Goal: Task Accomplishment & Management: Manage account settings

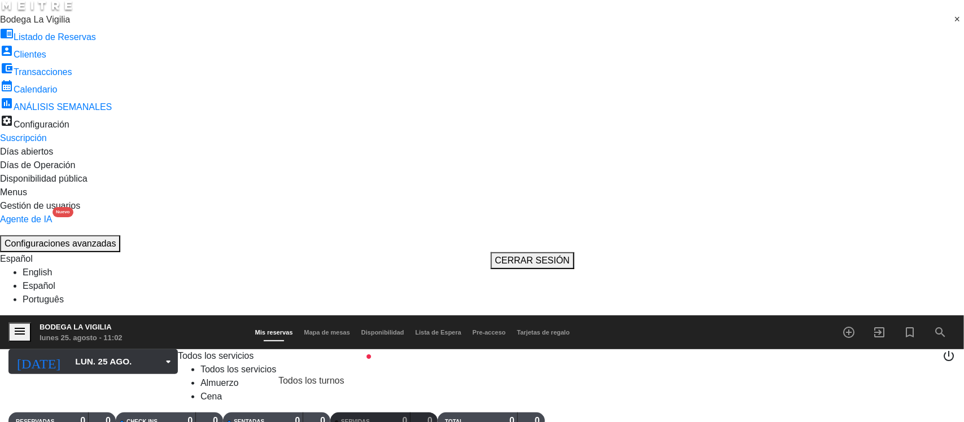
click at [69, 351] on input "lun. 25 ago." at bounding box center [130, 361] width 123 height 21
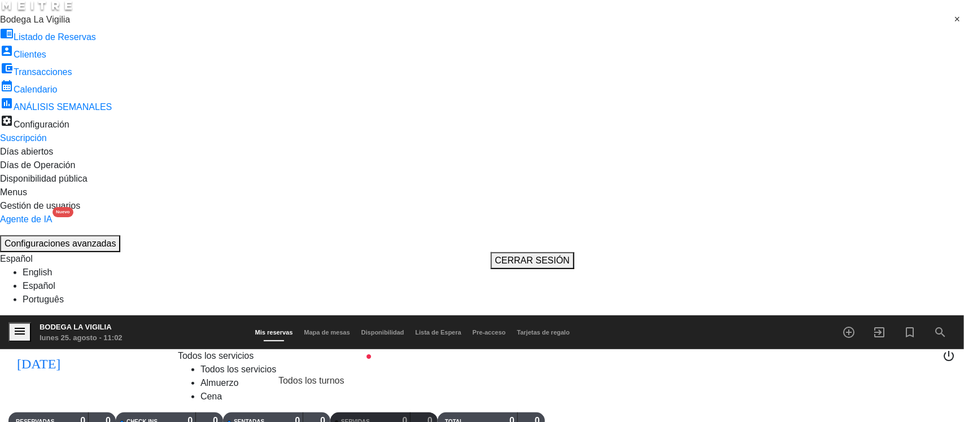
drag, startPoint x: 161, startPoint y: 300, endPoint x: 162, endPoint y: 290, distance: 10.8
type input "dom. 24 ago."
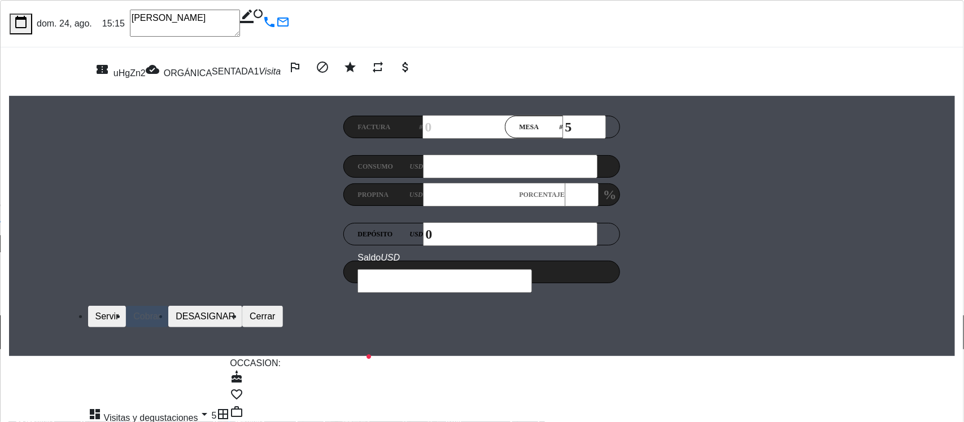
scroll to position [212, 0]
type textarea "1 visitas 4 degustaciones"
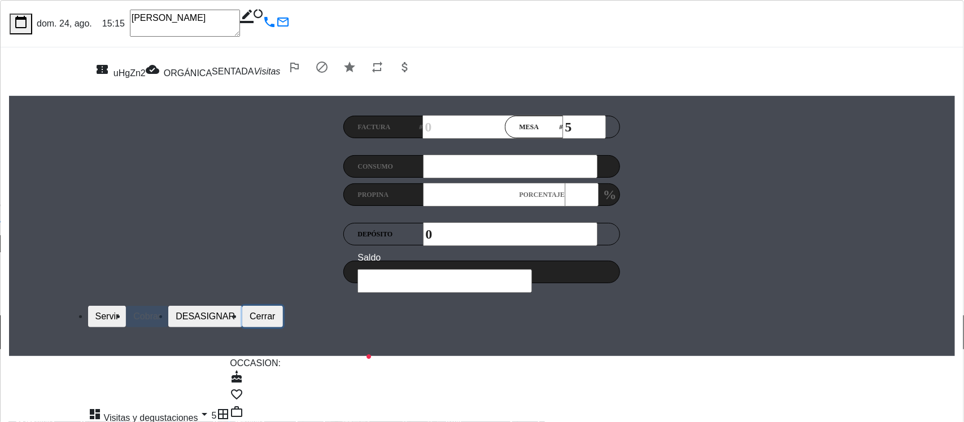
drag, startPoint x: 611, startPoint y: 96, endPoint x: 605, endPoint y: 93, distance: 6.8
click at [282, 306] on button "Cerrar" at bounding box center [262, 316] width 40 height 21
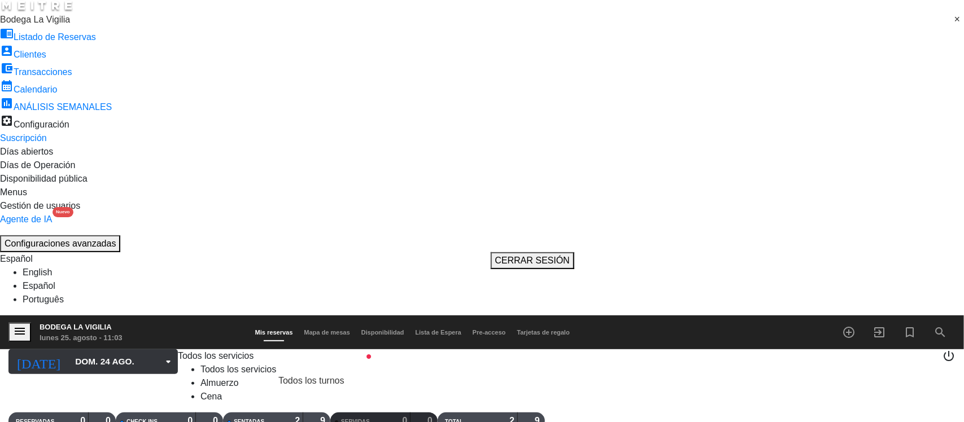
click at [80, 351] on input "dom. 24 ago." at bounding box center [130, 361] width 123 height 21
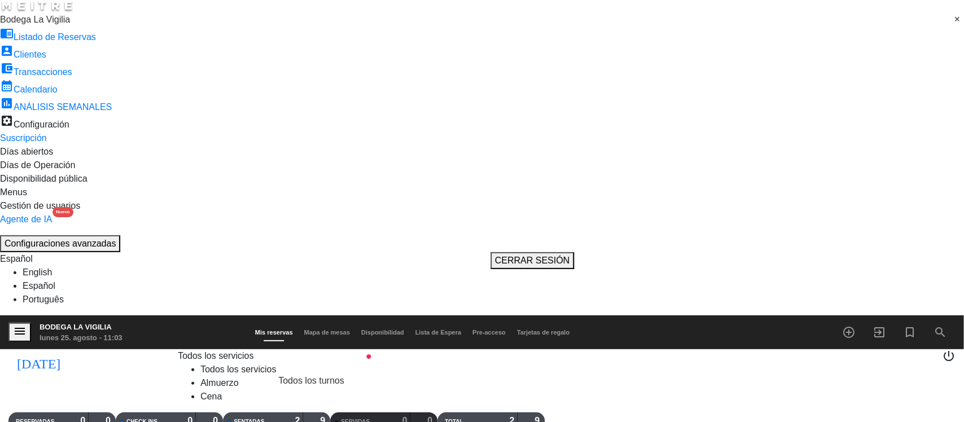
type input "sáb. 23 ago."
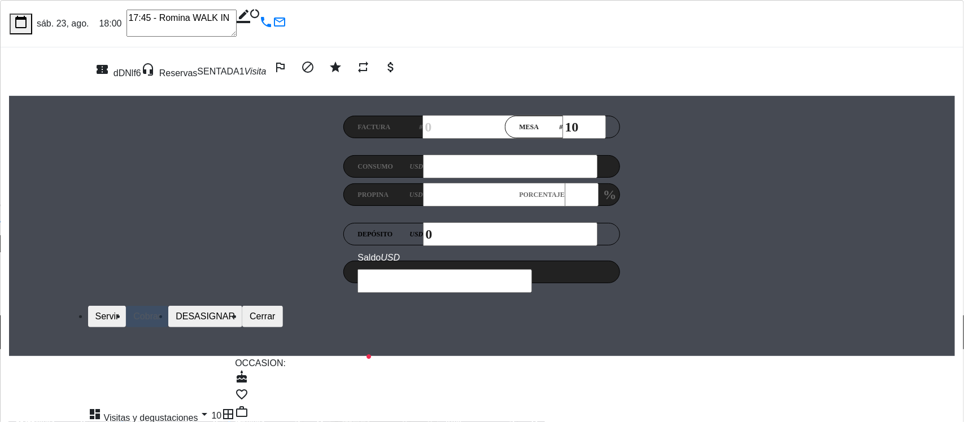
drag, startPoint x: 261, startPoint y: 329, endPoint x: 264, endPoint y: 324, distance: 5.8
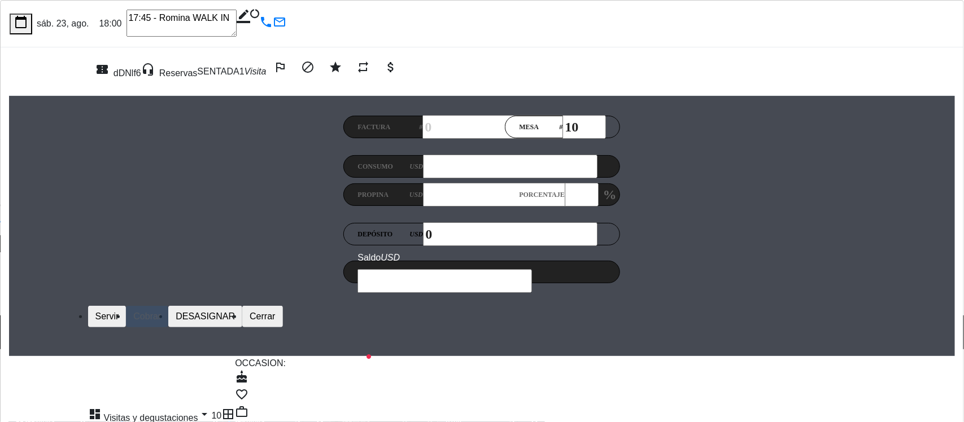
type textarea "3 degustaciones 1 visita"
click at [282, 306] on button "Cerrar" at bounding box center [262, 316] width 40 height 21
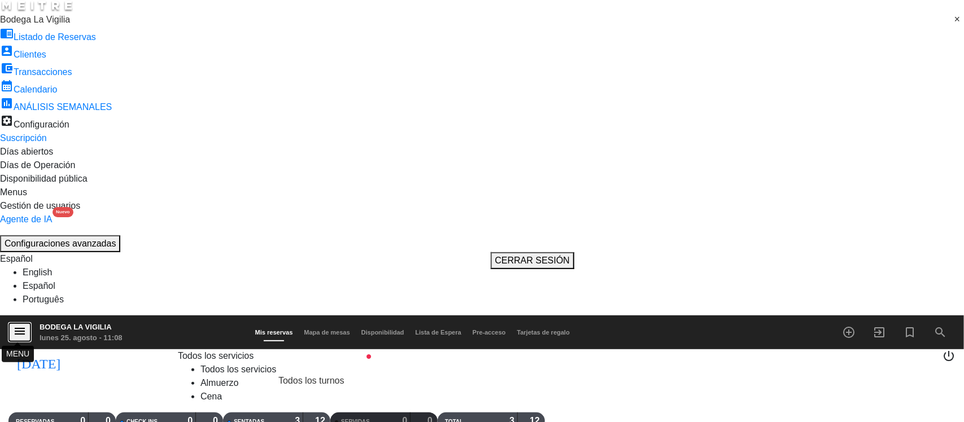
click at [13, 325] on icon "menu" at bounding box center [20, 332] width 14 height 14
click at [51, 24] on span "Bodega La Vigilia" at bounding box center [35, 20] width 70 height 10
click at [65, 38] on span "Rope restaurant" at bounding box center [32, 33] width 65 height 10
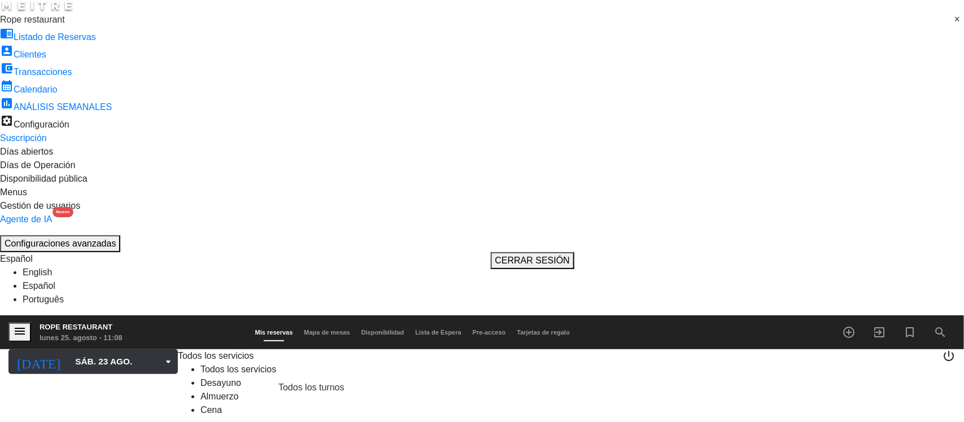
click at [84, 351] on input "sáb. 23 ago." at bounding box center [130, 361] width 123 height 21
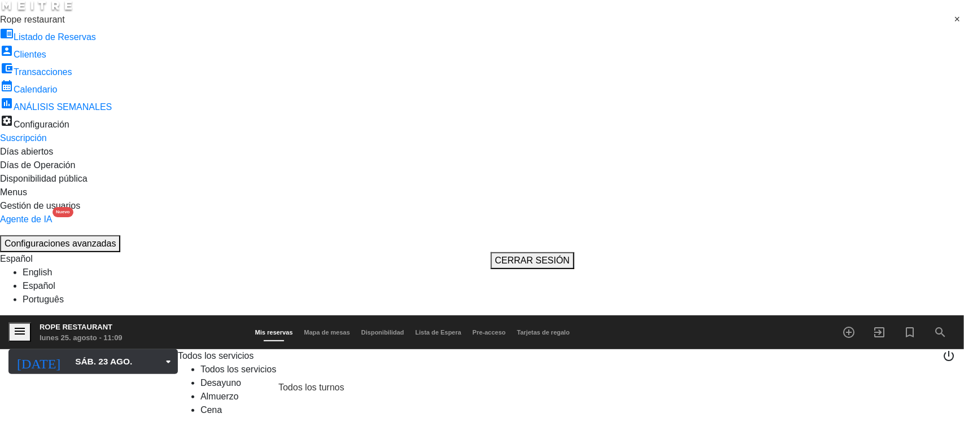
click at [81, 351] on input "sáb. 23 ago." at bounding box center [130, 361] width 123 height 21
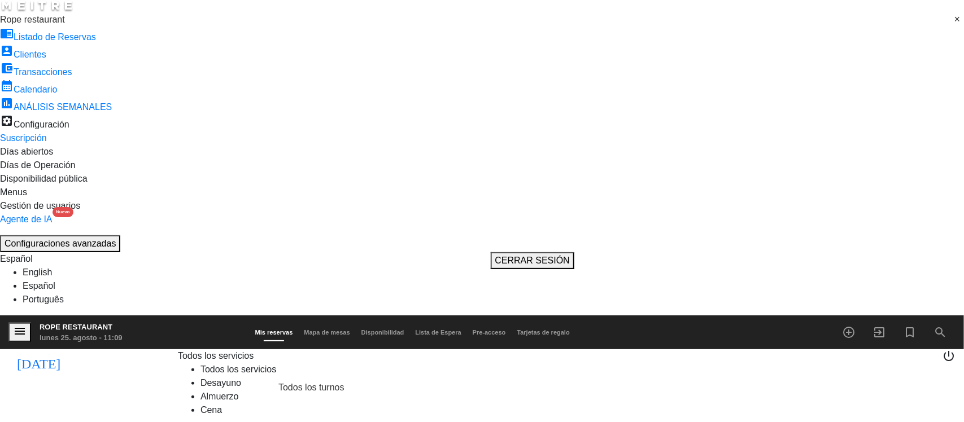
type input "lun. 25 ago."
click at [850, 326] on icon "add_circle_outline" at bounding box center [849, 333] width 14 height 14
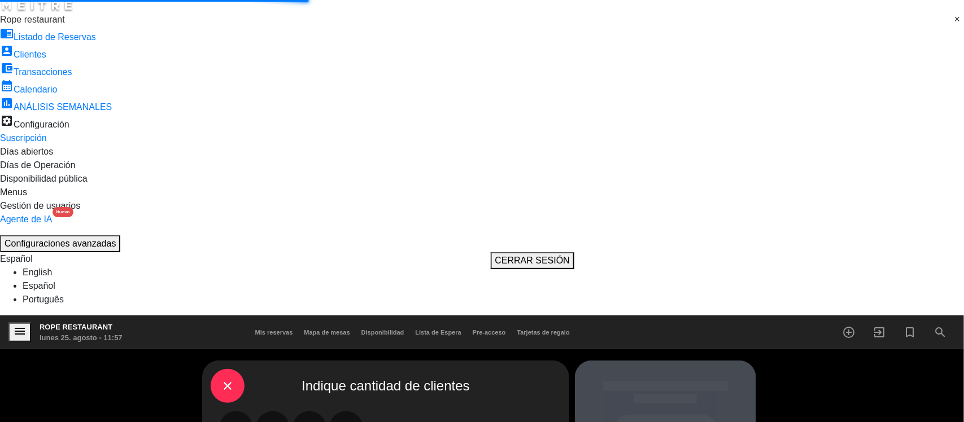
drag, startPoint x: 272, startPoint y: 108, endPoint x: 282, endPoint y: 109, distance: 10.2
click at [272, 412] on label "2" at bounding box center [273, 429] width 34 height 34
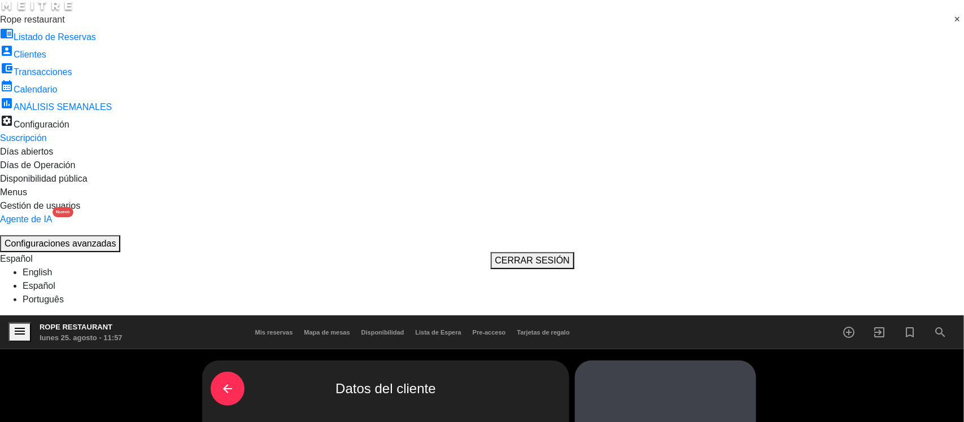
scroll to position [0, 0]
paste input "[PERSON_NAME]"
type input "[PERSON_NAME]"
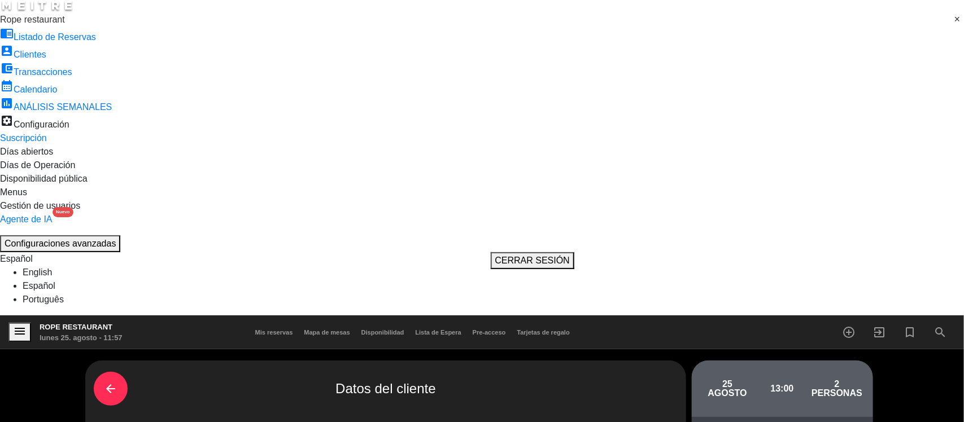
drag, startPoint x: 321, startPoint y: 341, endPoint x: 224, endPoint y: 128, distance: 233.5
paste input "[PHONE_NUMBER]"
type input "[PHONE_NUMBER]"
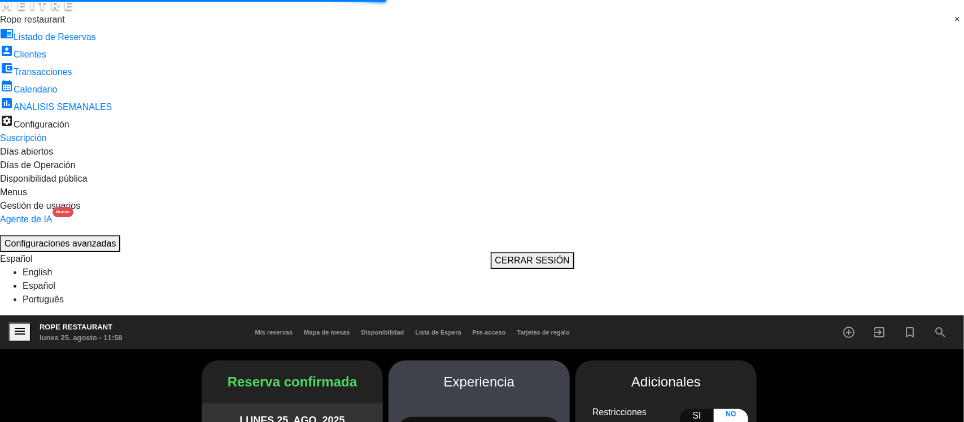
scroll to position [29, 0]
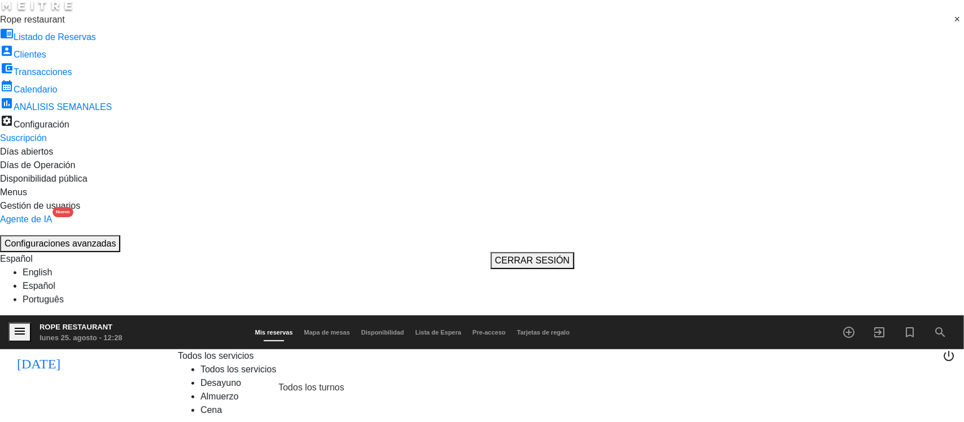
click at [872, 326] on icon "exit_to_app" at bounding box center [879, 333] width 14 height 14
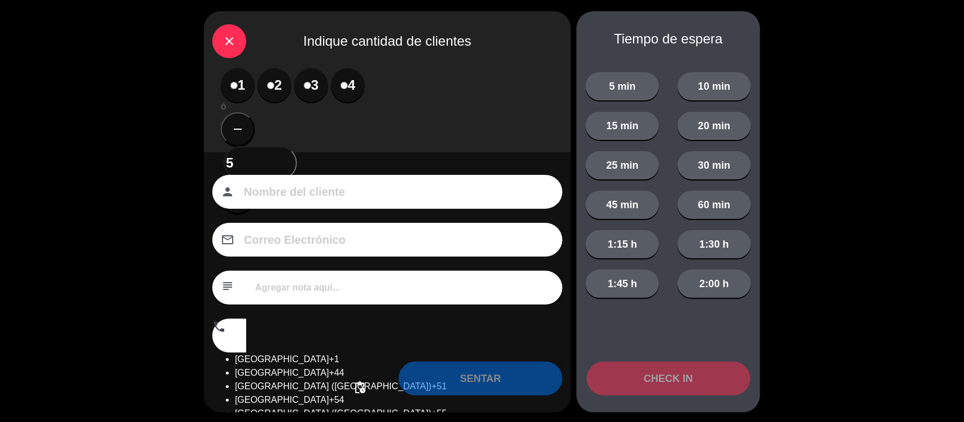
click at [268, 81] on label "2" at bounding box center [275, 85] width 34 height 34
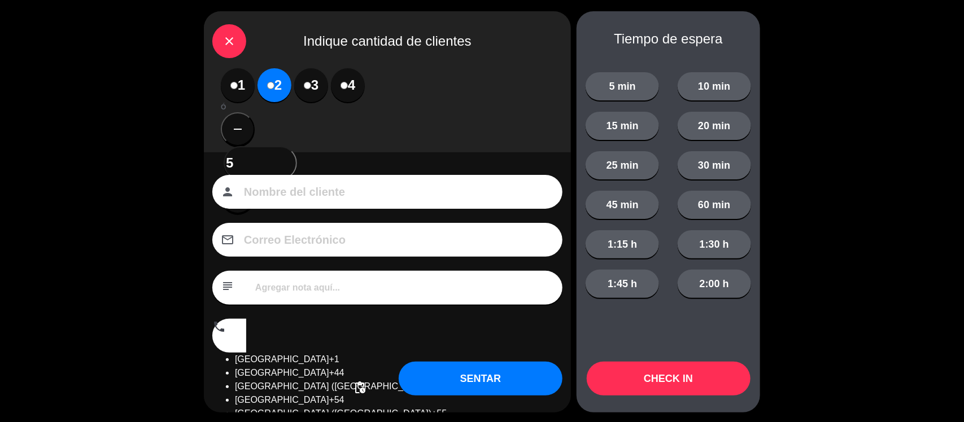
click at [322, 183] on input at bounding box center [395, 192] width 305 height 18
type input "[PERSON_NAME]"
click at [469, 383] on button "SENTAR" at bounding box center [481, 379] width 164 height 34
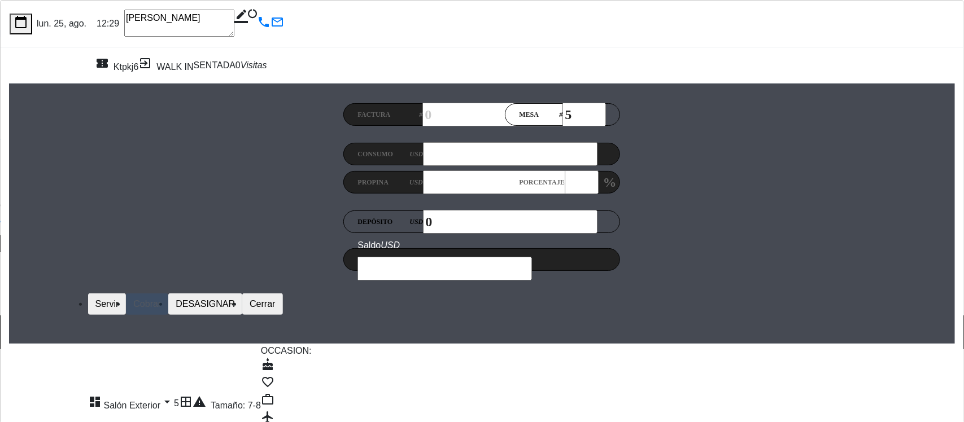
scroll to position [71, 0]
click at [244, 320] on div "calendar_today lun. 25, ago. 12:29 2 [PERSON_NAME] border_color phone mail_outl…" at bounding box center [482, 326] width 964 height 652
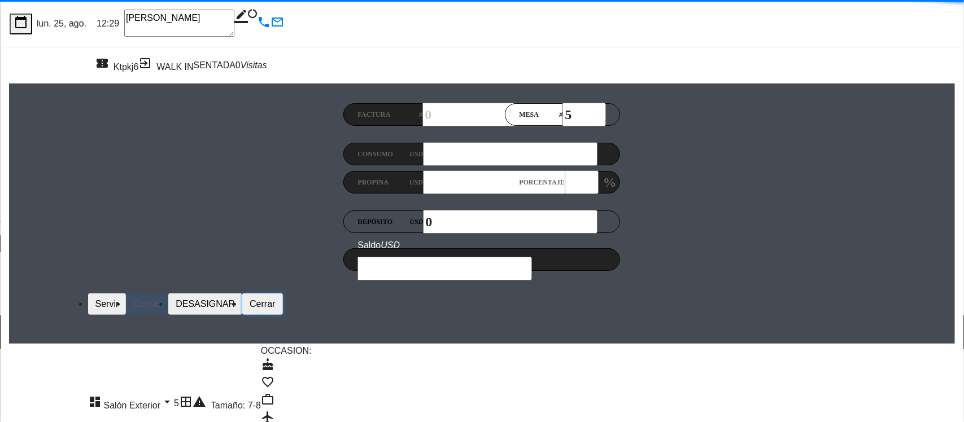
click at [282, 294] on button "Cerrar" at bounding box center [262, 304] width 40 height 21
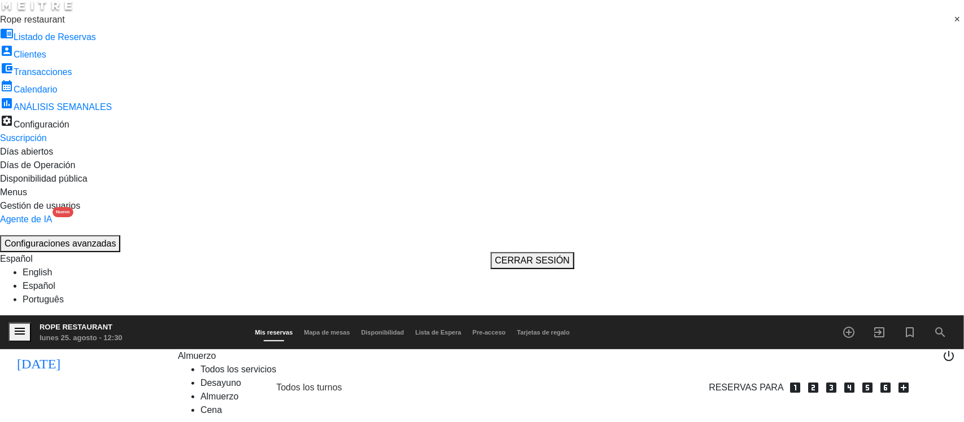
click at [178, 351] on span "Almuerzo" at bounding box center [197, 356] width 38 height 10
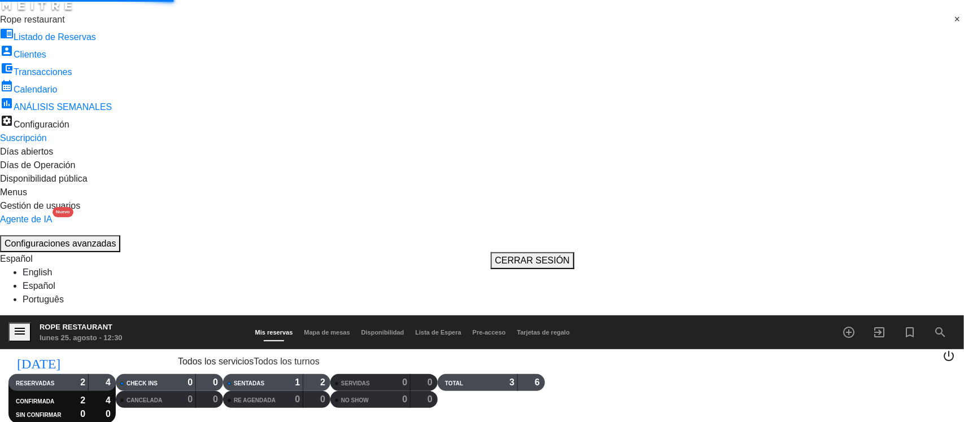
drag, startPoint x: 193, startPoint y: 77, endPoint x: 222, endPoint y: 137, distance: 66.2
click at [193, 316] on div "menu Rope restaurant lunes 25. agosto - 12:30 Mis reservas Mapa de mesas Dispon…" at bounding box center [482, 370] width 964 height 108
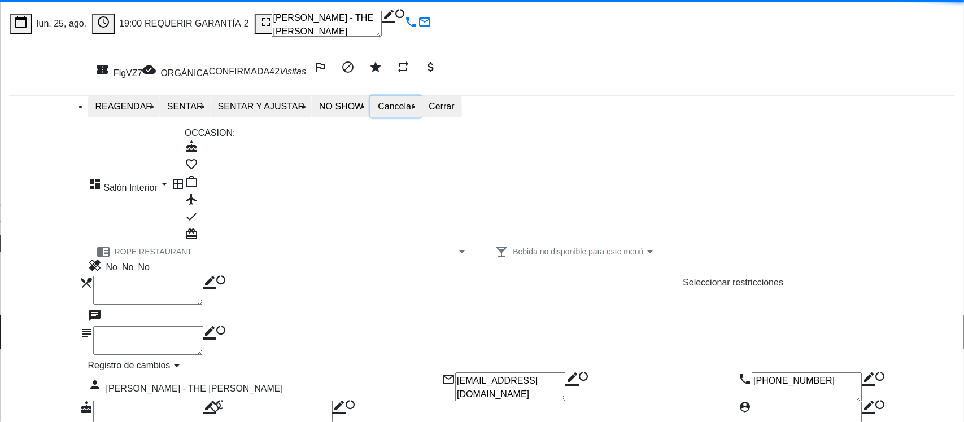
click at [421, 117] on button "Cancelar" at bounding box center [395, 106] width 51 height 21
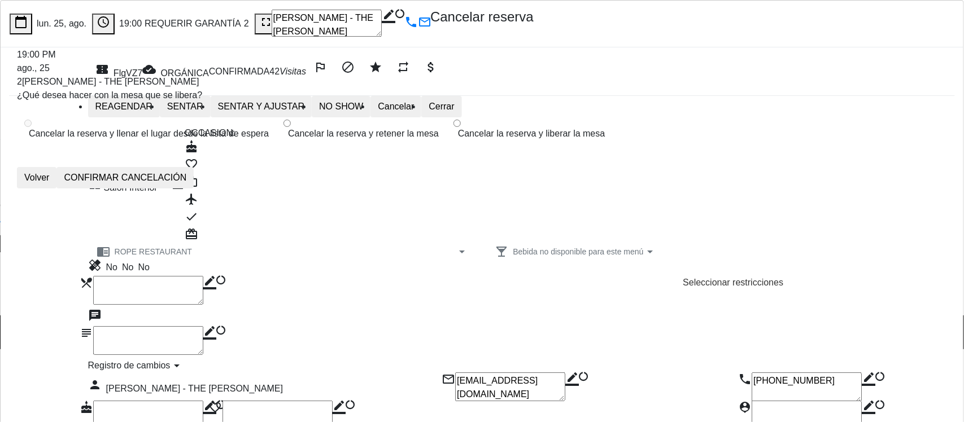
click at [457, 149] on label "Cancelar la reserva y liberar la mesa" at bounding box center [529, 132] width 167 height 33
click at [564, 189] on div "Cancelar la reserva y llenar el lugar desde la lista de espera Cancelar la rese…" at bounding box center [481, 152] width 947 height 73
click at [194, 189] on button "CONFIRMAR CANCELACIÓN" at bounding box center [124, 177] width 137 height 21
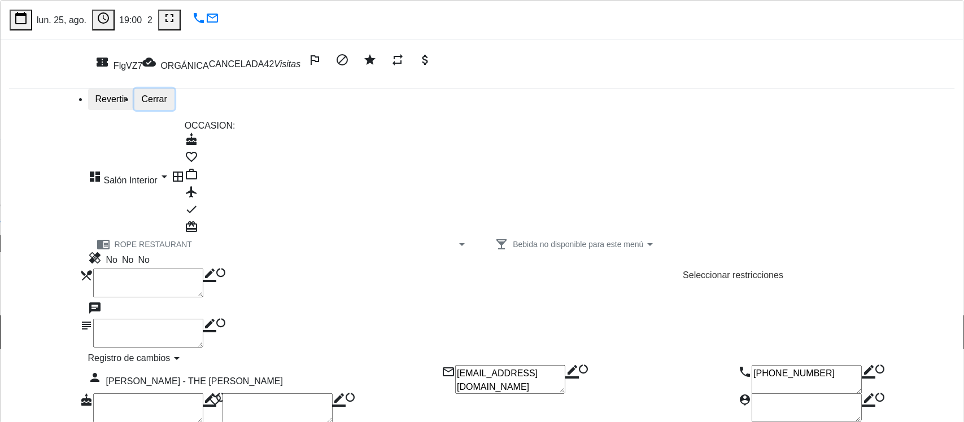
click at [174, 108] on button "Cerrar" at bounding box center [154, 99] width 40 height 21
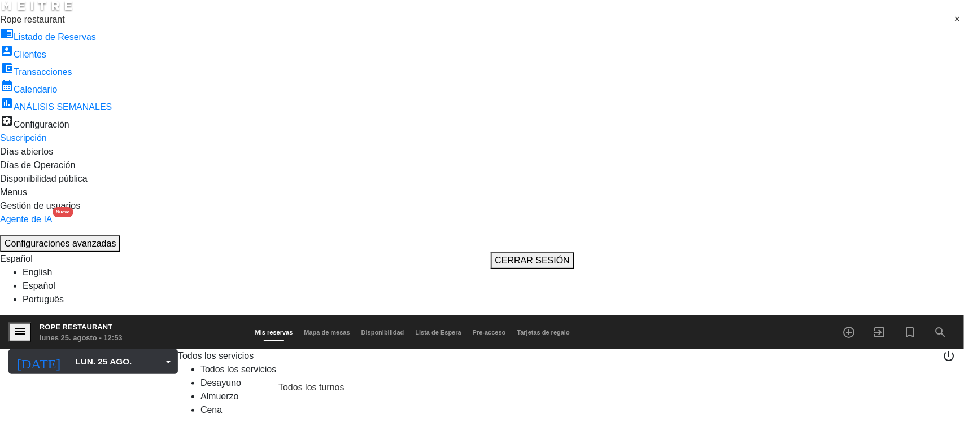
click at [92, 351] on input "lun. 25 ago." at bounding box center [130, 361] width 123 height 21
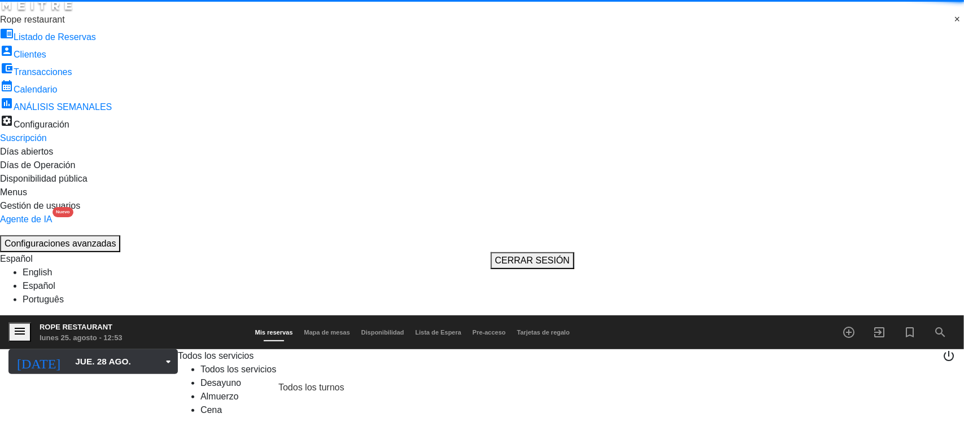
click at [79, 351] on input "jue. 28 ago." at bounding box center [130, 361] width 123 height 21
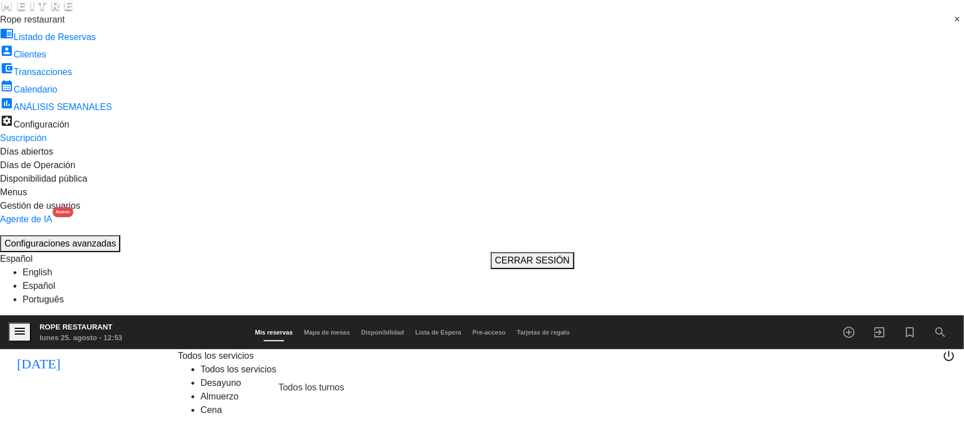
type input "lun. 25 ago."
click at [18, 325] on icon "menu" at bounding box center [20, 332] width 14 height 14
click at [65, 24] on span "Rope restaurant" at bounding box center [32, 20] width 65 height 10
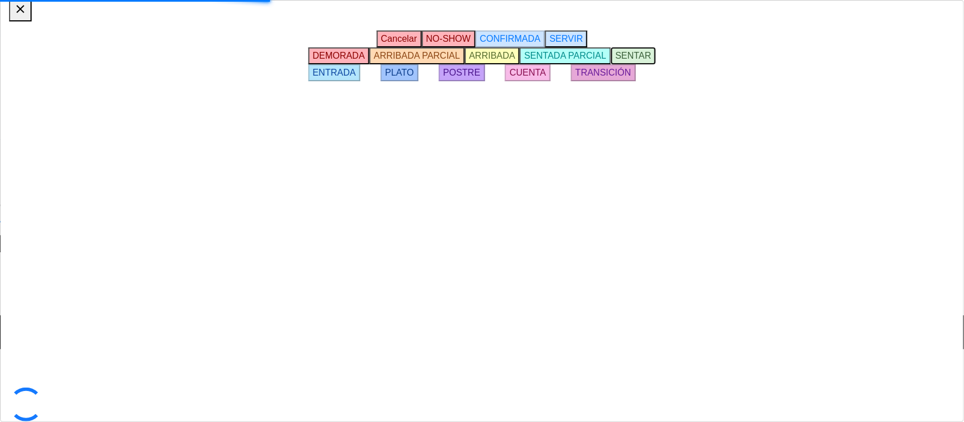
click at [652, 60] on span "SENTAR" at bounding box center [634, 56] width 36 height 10
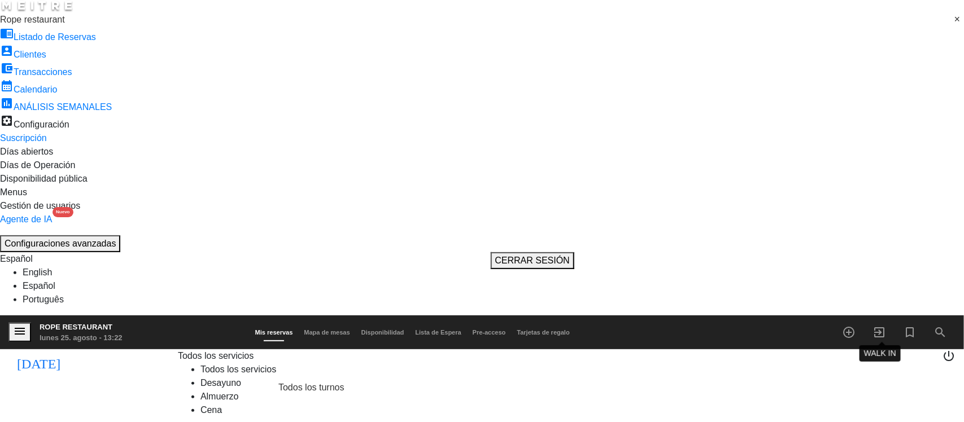
click at [888, 323] on span "exit_to_app" at bounding box center [879, 332] width 30 height 19
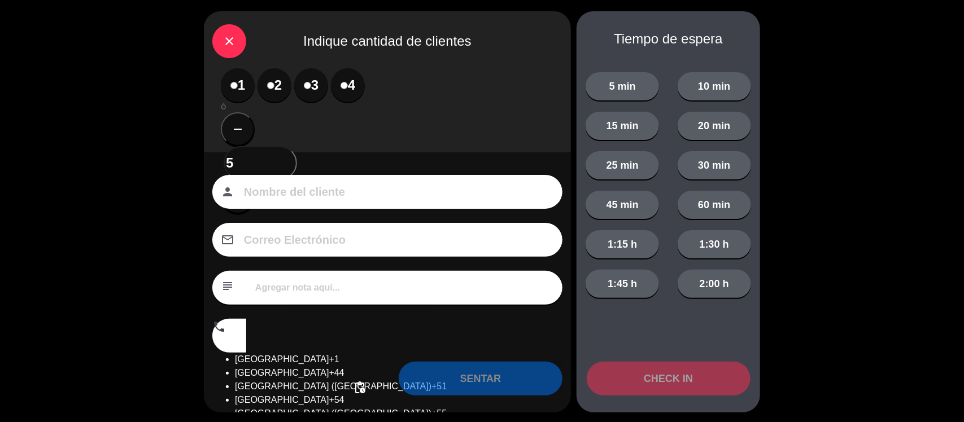
click at [268, 85] on label "2" at bounding box center [275, 85] width 34 height 34
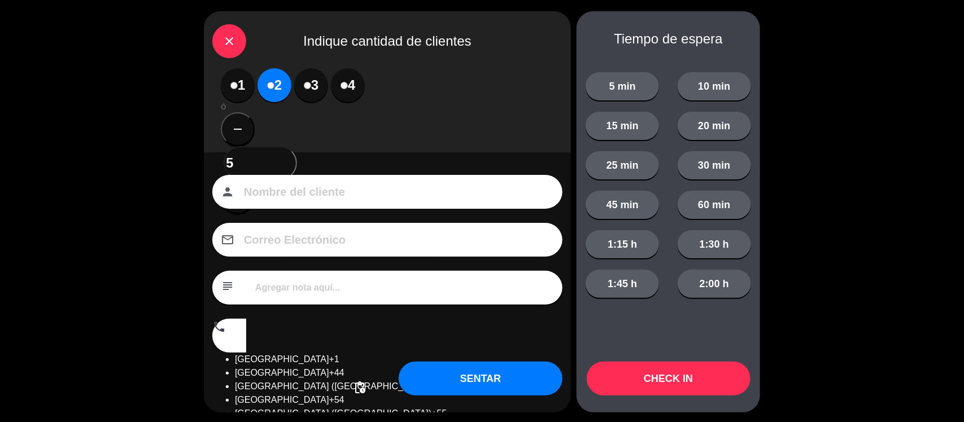
click at [294, 183] on input at bounding box center [395, 192] width 305 height 18
type input "[PERSON_NAME]"
click at [497, 385] on button "SENTAR" at bounding box center [481, 379] width 164 height 34
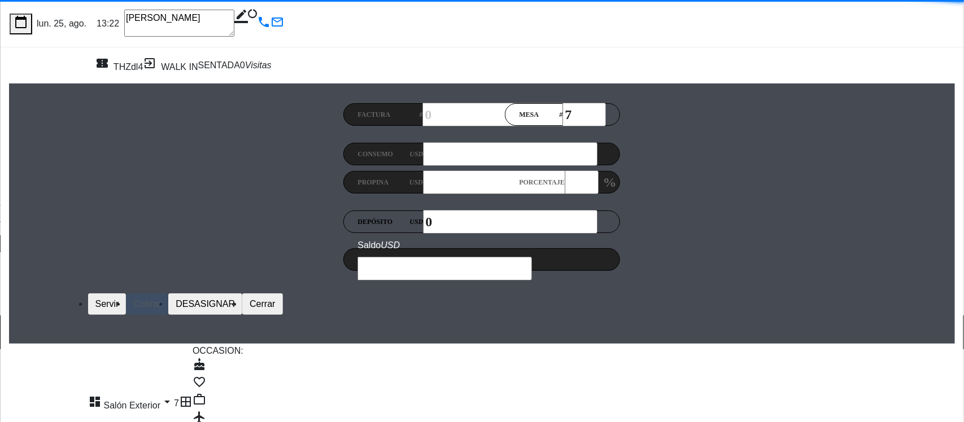
scroll to position [71, 0]
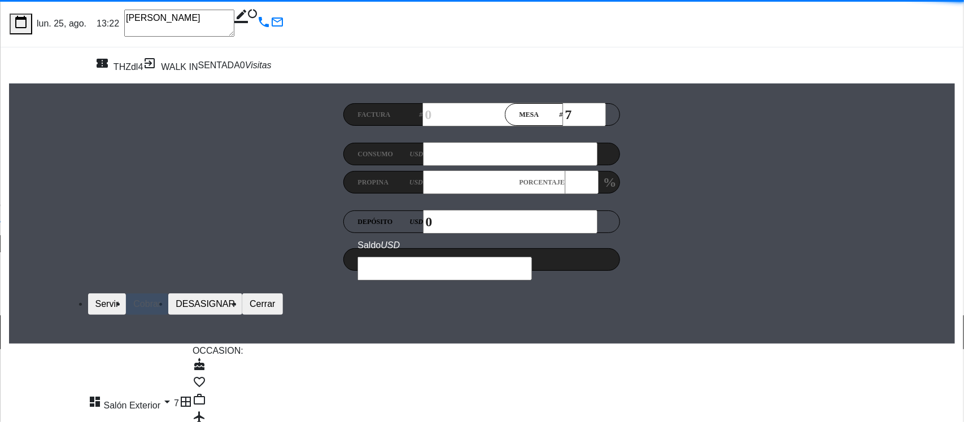
scroll to position [141, 0]
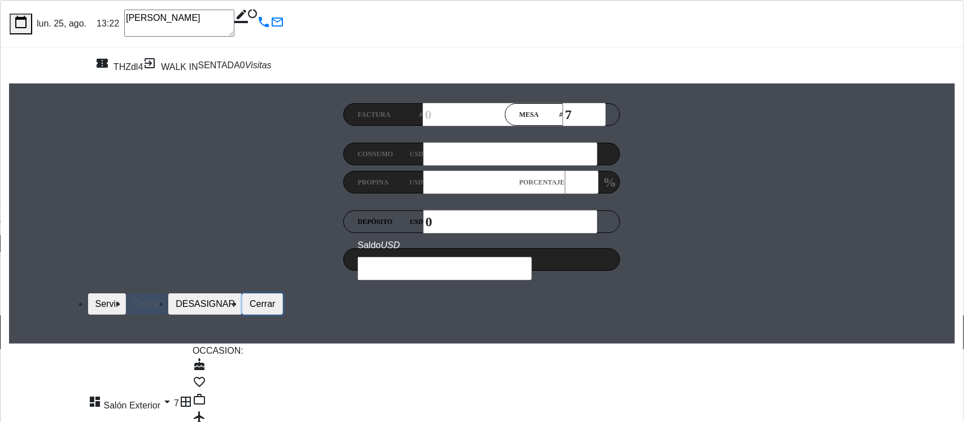
click at [282, 294] on button "Cerrar" at bounding box center [262, 304] width 40 height 21
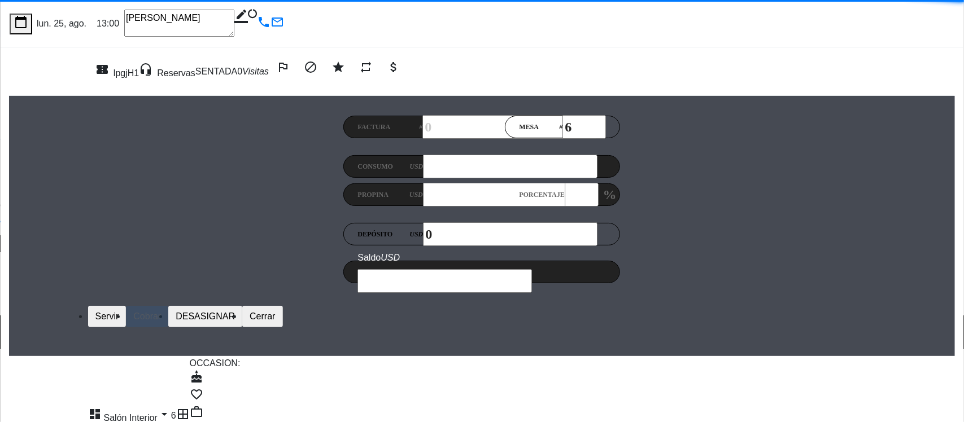
scroll to position [212, 0]
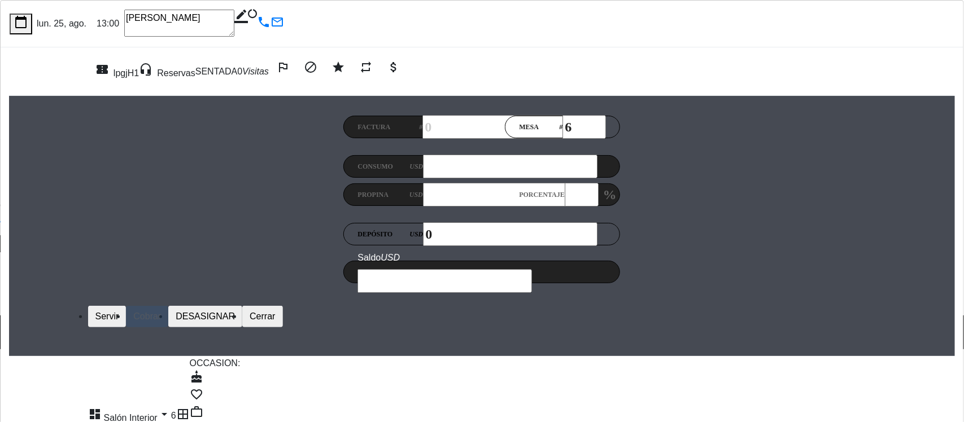
drag, startPoint x: 289, startPoint y: 335, endPoint x: 291, endPoint y: 323, distance: 12.1
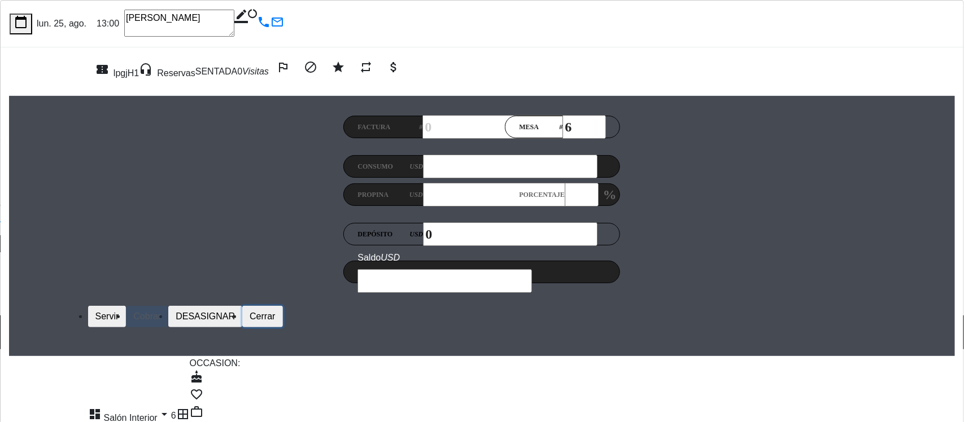
click at [282, 306] on button "Cerrar" at bounding box center [262, 316] width 40 height 21
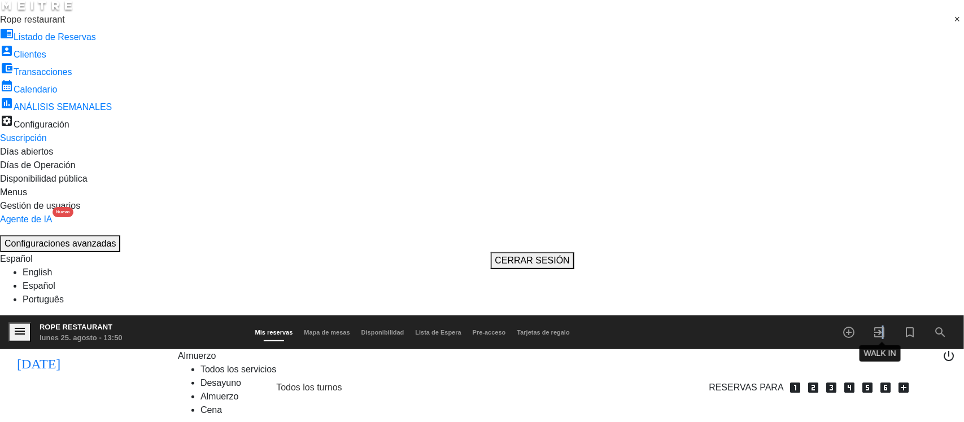
click at [882, 326] on icon "exit_to_app" at bounding box center [879, 333] width 14 height 14
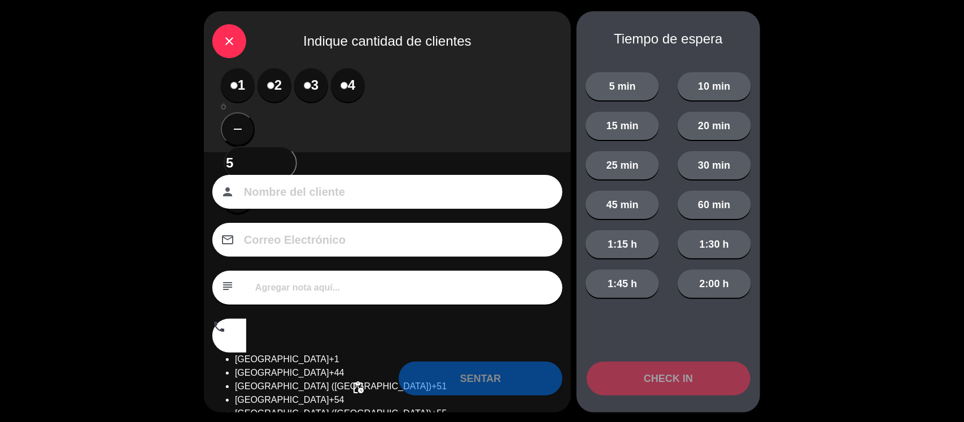
drag, startPoint x: 216, startPoint y: 49, endPoint x: 338, endPoint y: 44, distance: 122.1
click at [215, 49] on div "close" at bounding box center [229, 41] width 34 height 34
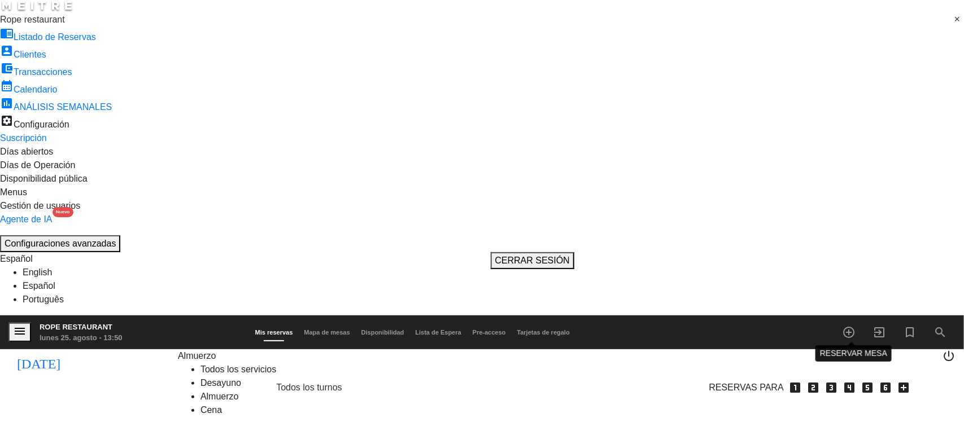
click at [850, 326] on icon "add_circle_outline" at bounding box center [849, 333] width 14 height 14
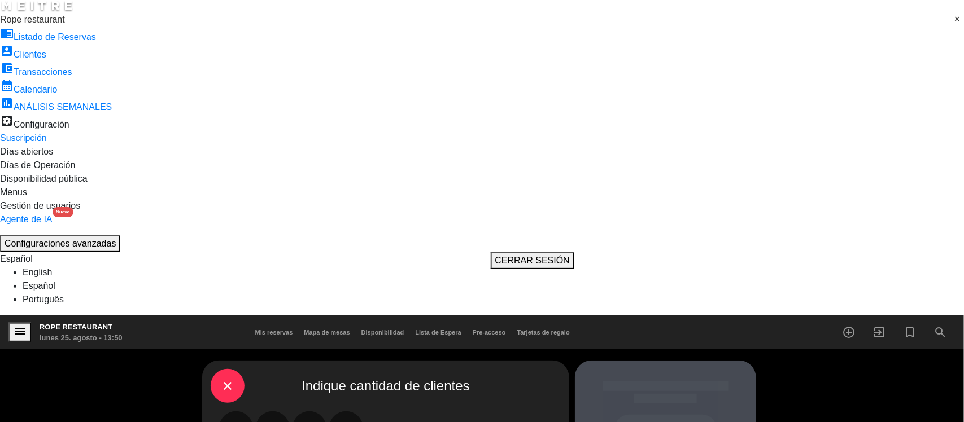
click at [261, 412] on label "2" at bounding box center [273, 429] width 34 height 34
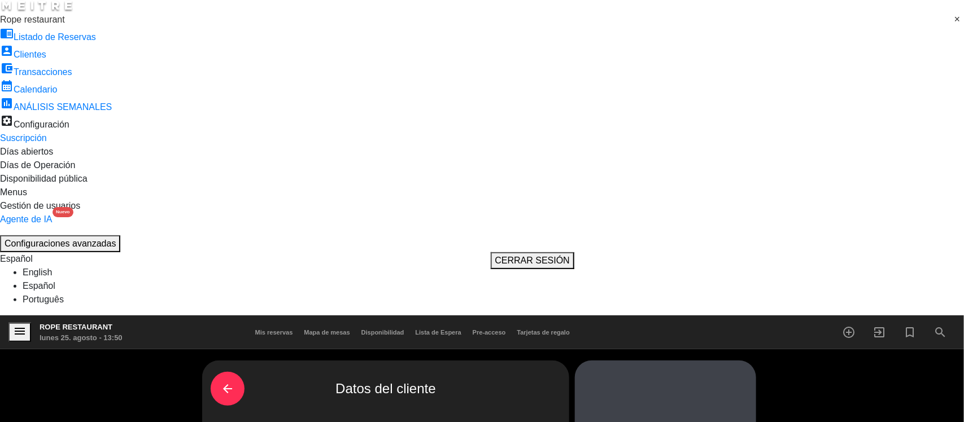
scroll to position [0, 0]
paste input "[PERSON_NAME]"
type input "[PERSON_NAME]"
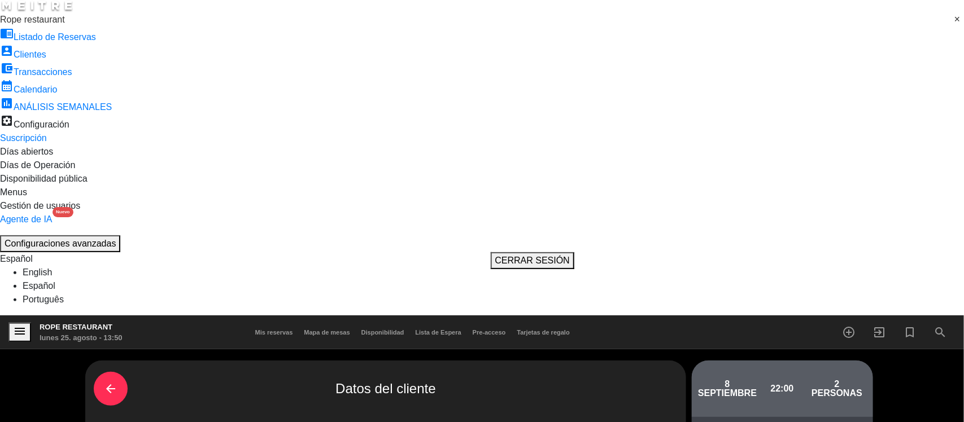
drag, startPoint x: 365, startPoint y: 245, endPoint x: 368, endPoint y: 271, distance: 26.7
paste input "[PHONE_NUMBER]"
type input "[PHONE_NUMBER]"
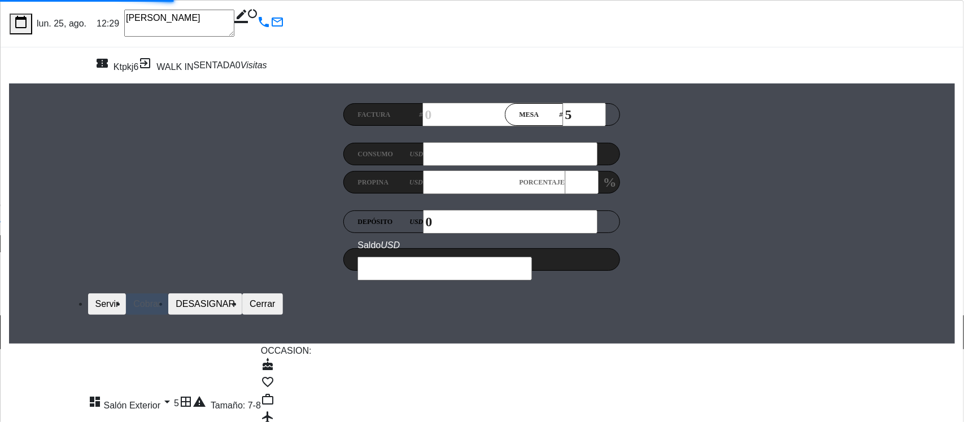
drag, startPoint x: 768, startPoint y: 23, endPoint x: 727, endPoint y: 20, distance: 41.3
click at [234, 21] on textarea at bounding box center [179, 23] width 110 height 27
click at [234, 13] on textarea at bounding box center [179, 23] width 110 height 27
drag, startPoint x: 771, startPoint y: 20, endPoint x: 715, endPoint y: 19, distance: 55.9
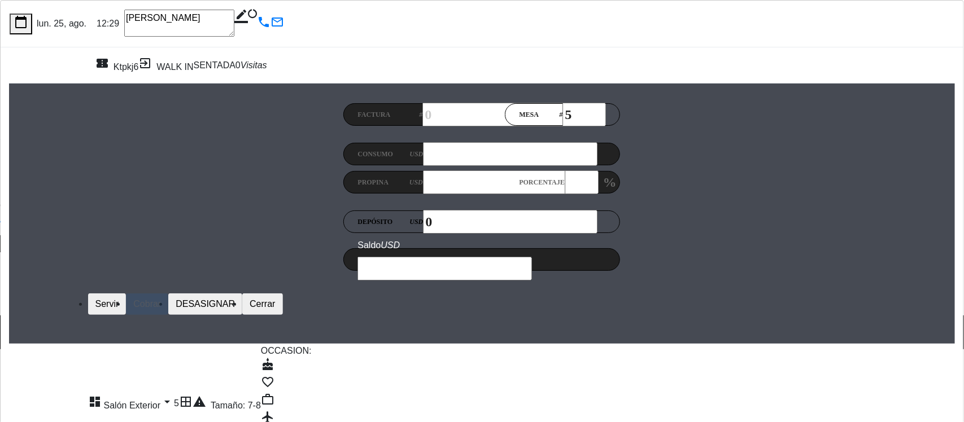
click at [257, 20] on div "border_color" at bounding box center [190, 24] width 133 height 28
click at [282, 300] on button "Cerrar" at bounding box center [262, 304] width 40 height 21
